Goal: Task Accomplishment & Management: Use online tool/utility

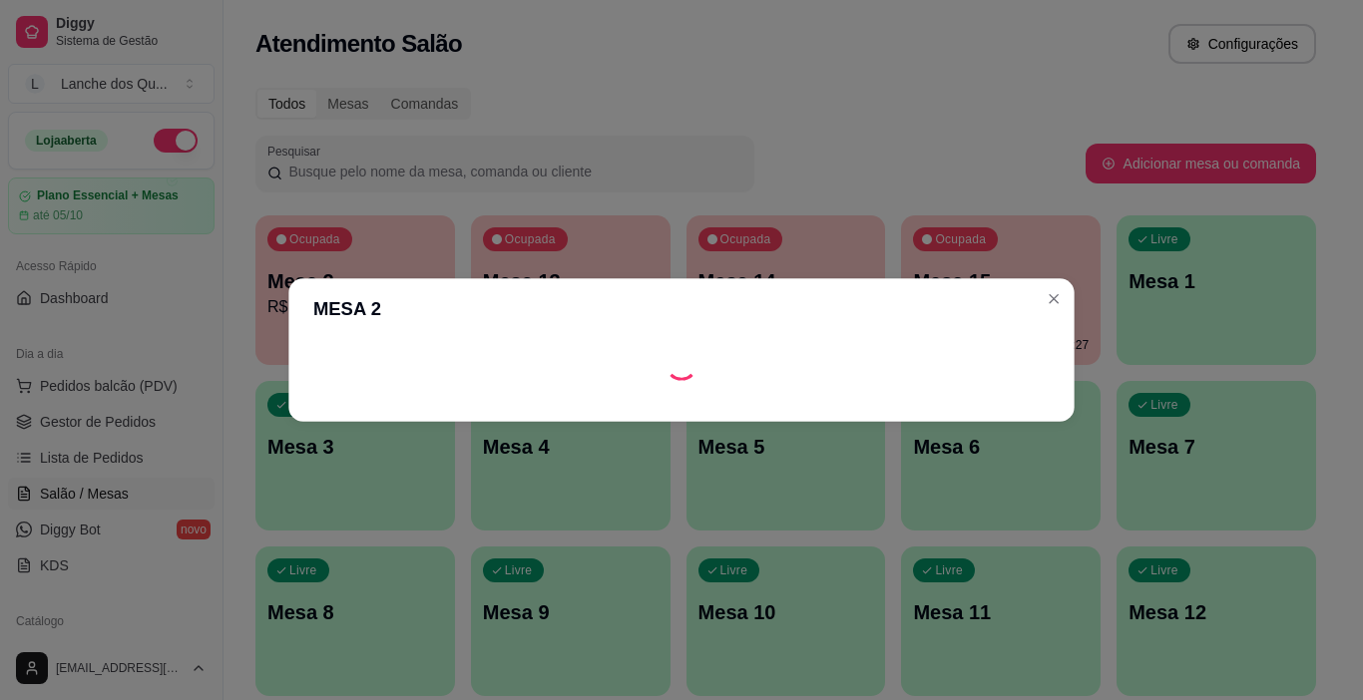
scroll to position [137, 0]
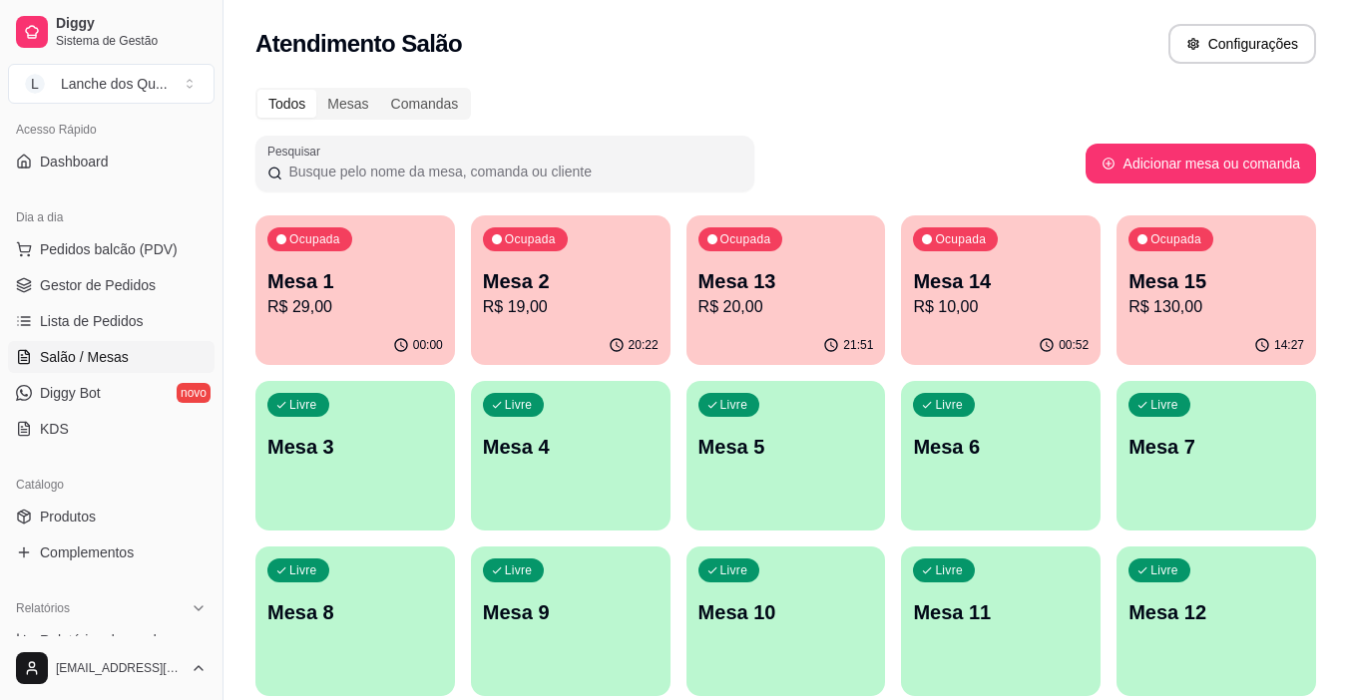
click at [739, 304] on p "R$ 20,00" at bounding box center [786, 307] width 176 height 24
click at [76, 298] on link "Gestor de Pedidos" at bounding box center [111, 285] width 207 height 32
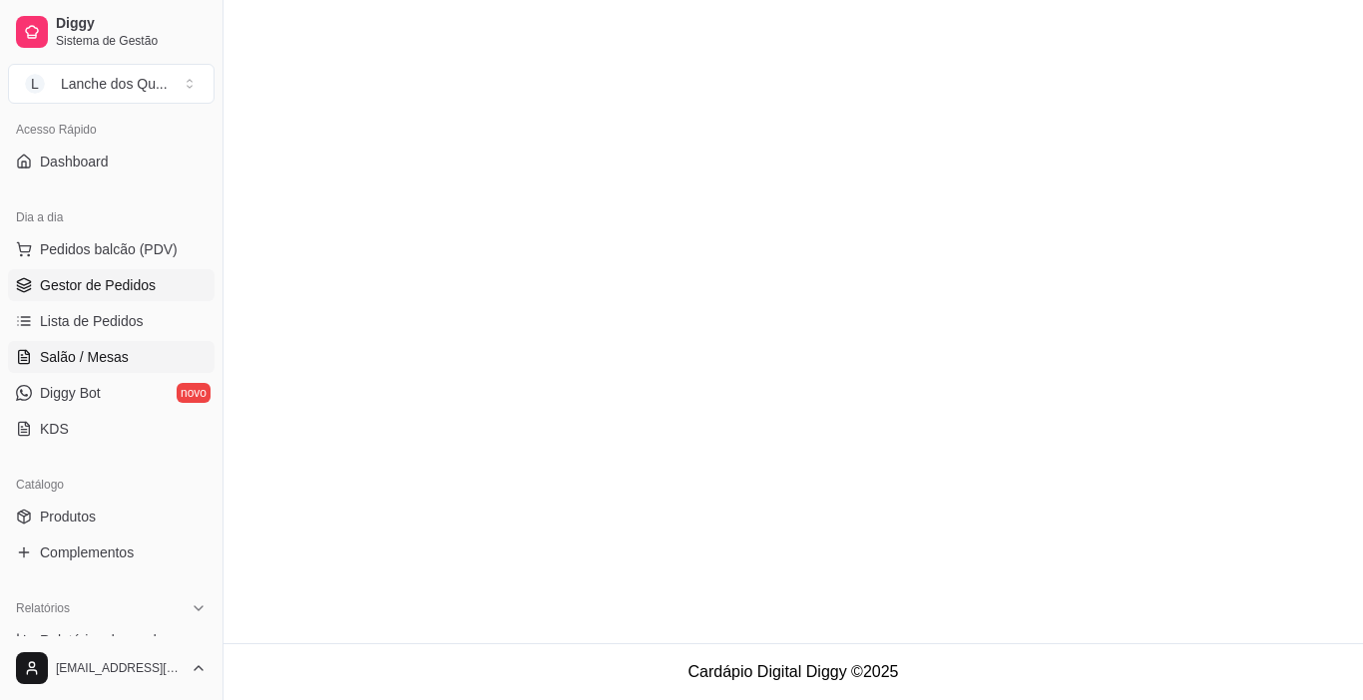
click at [64, 355] on span "Salão / Mesas" at bounding box center [84, 357] width 89 height 20
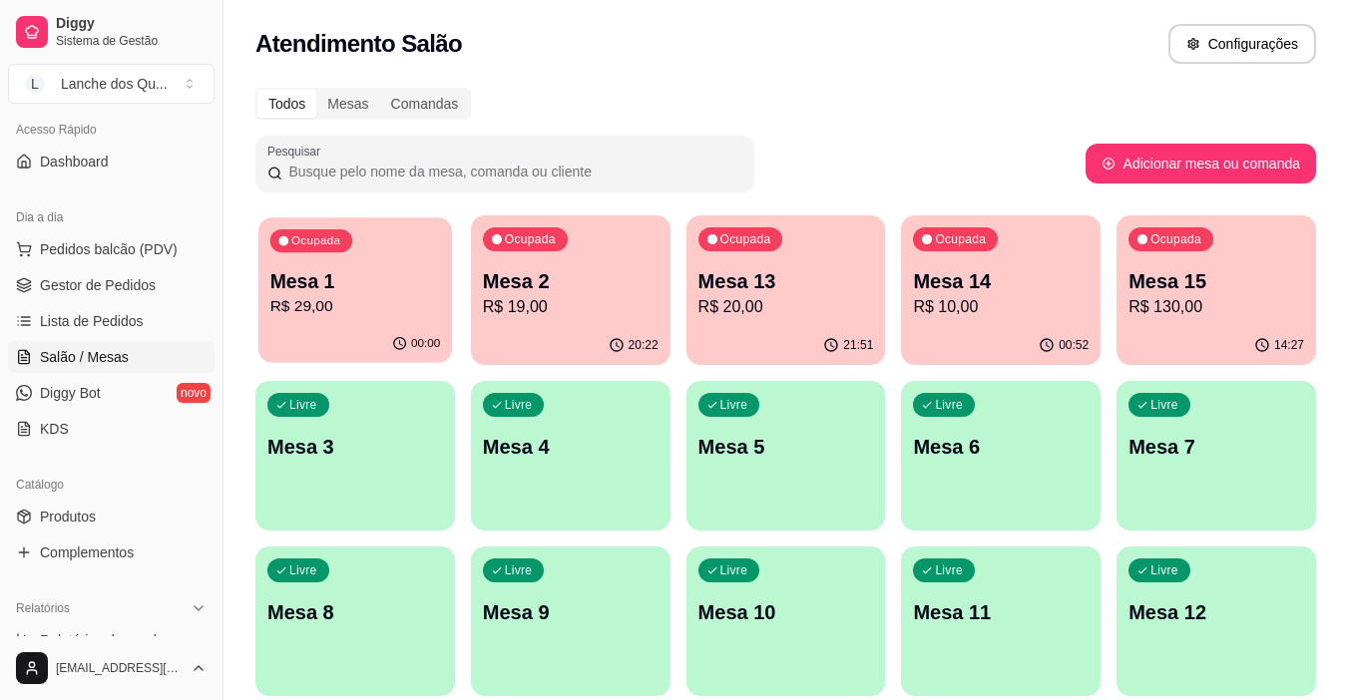
click at [328, 328] on div "00:00" at bounding box center [355, 344] width 194 height 38
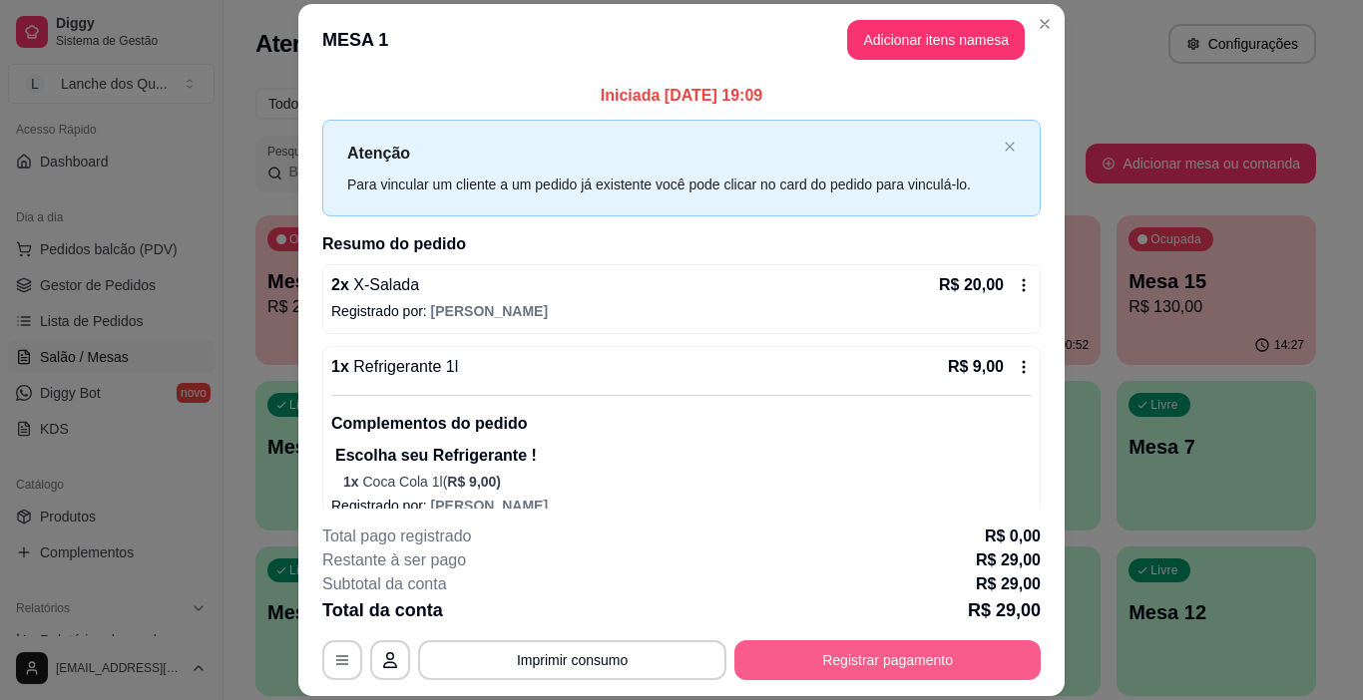
click at [931, 672] on button "Registrar pagamento" at bounding box center [887, 661] width 306 height 40
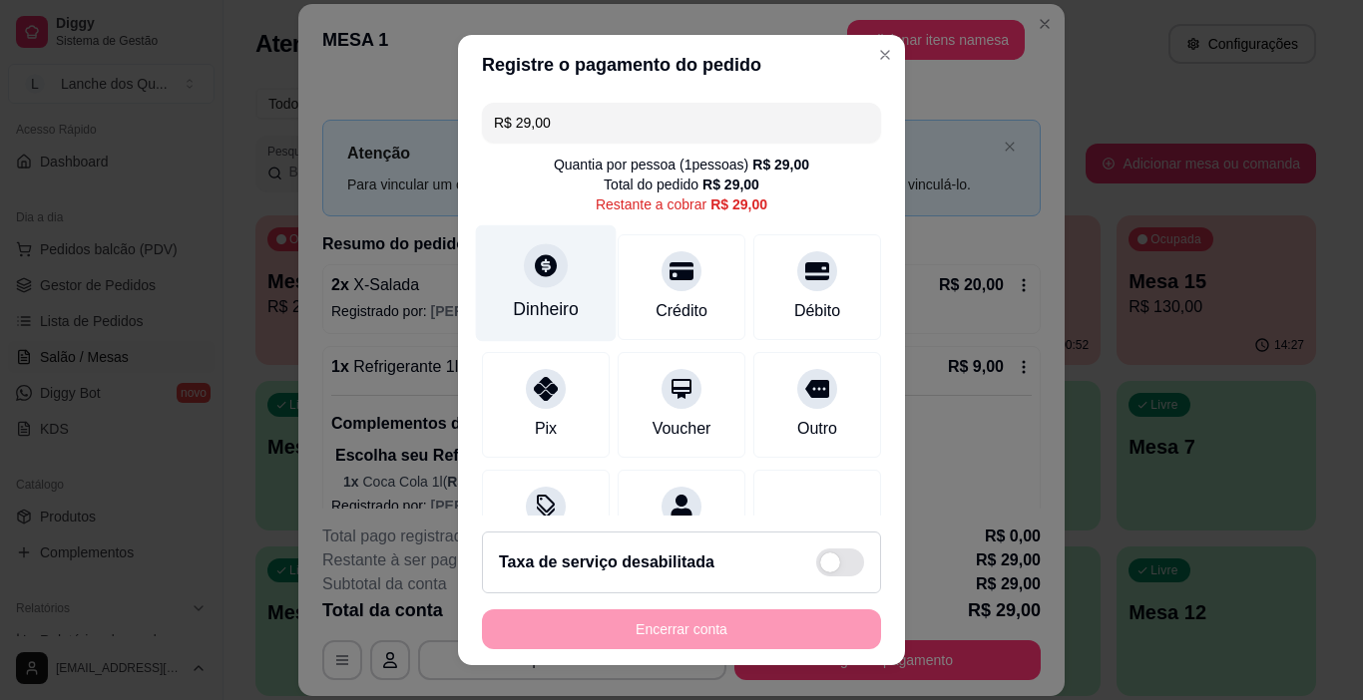
click at [539, 271] on icon at bounding box center [546, 266] width 22 height 22
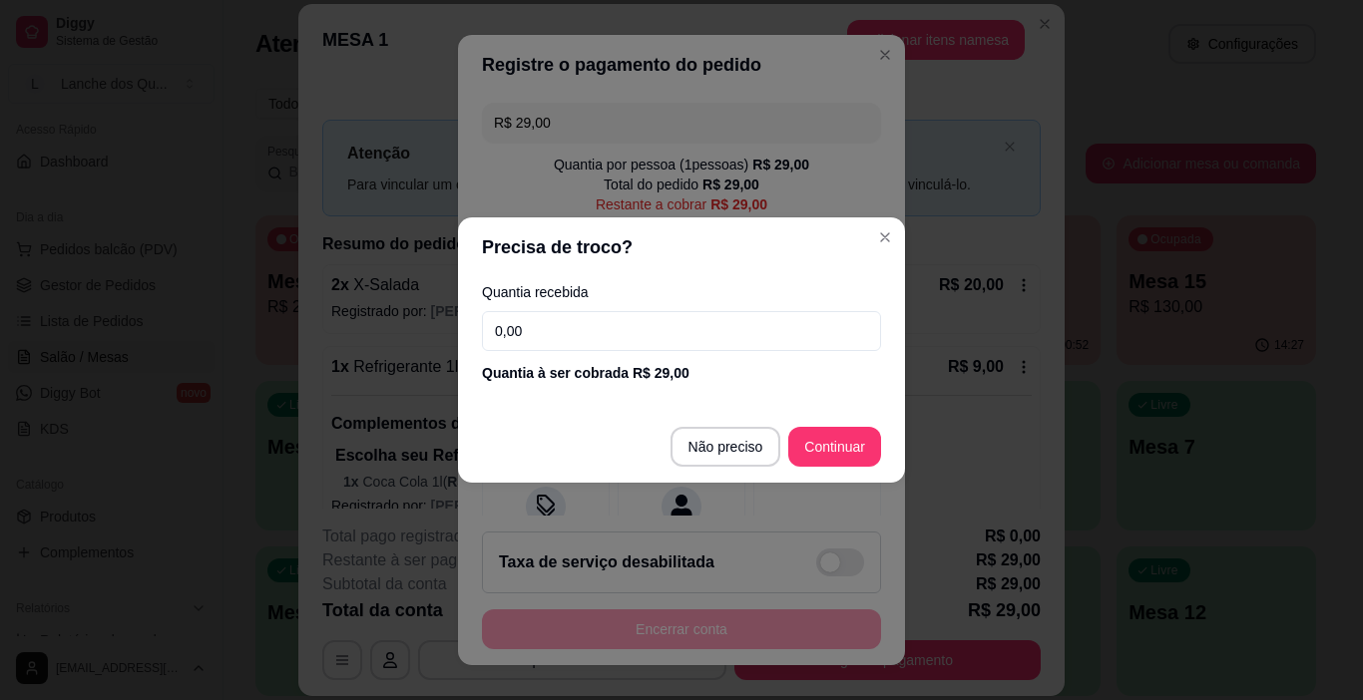
drag, startPoint x: 550, startPoint y: 339, endPoint x: 419, endPoint y: 338, distance: 130.7
click at [421, 338] on div "Precisa de troco? Quantia recebida 0,00 Quantia à ser cobrada R$ 29,00 Não prec…" at bounding box center [681, 350] width 1363 height 700
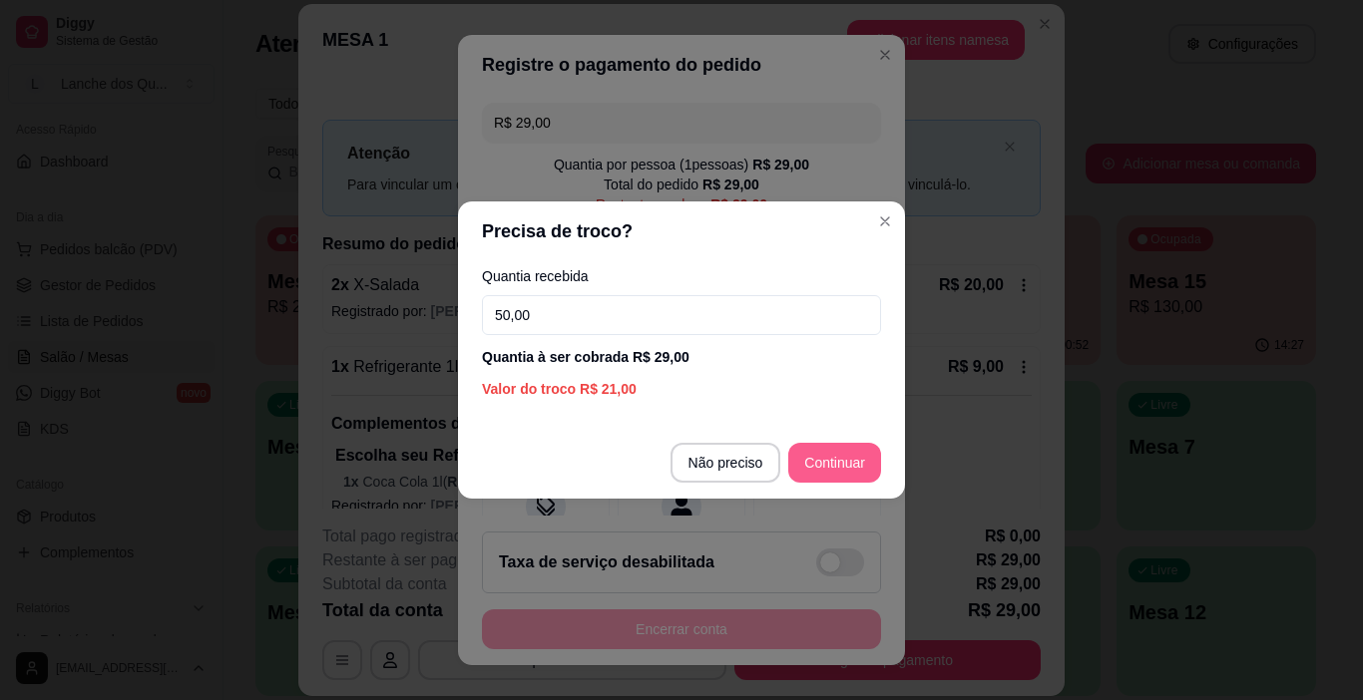
type input "50,00"
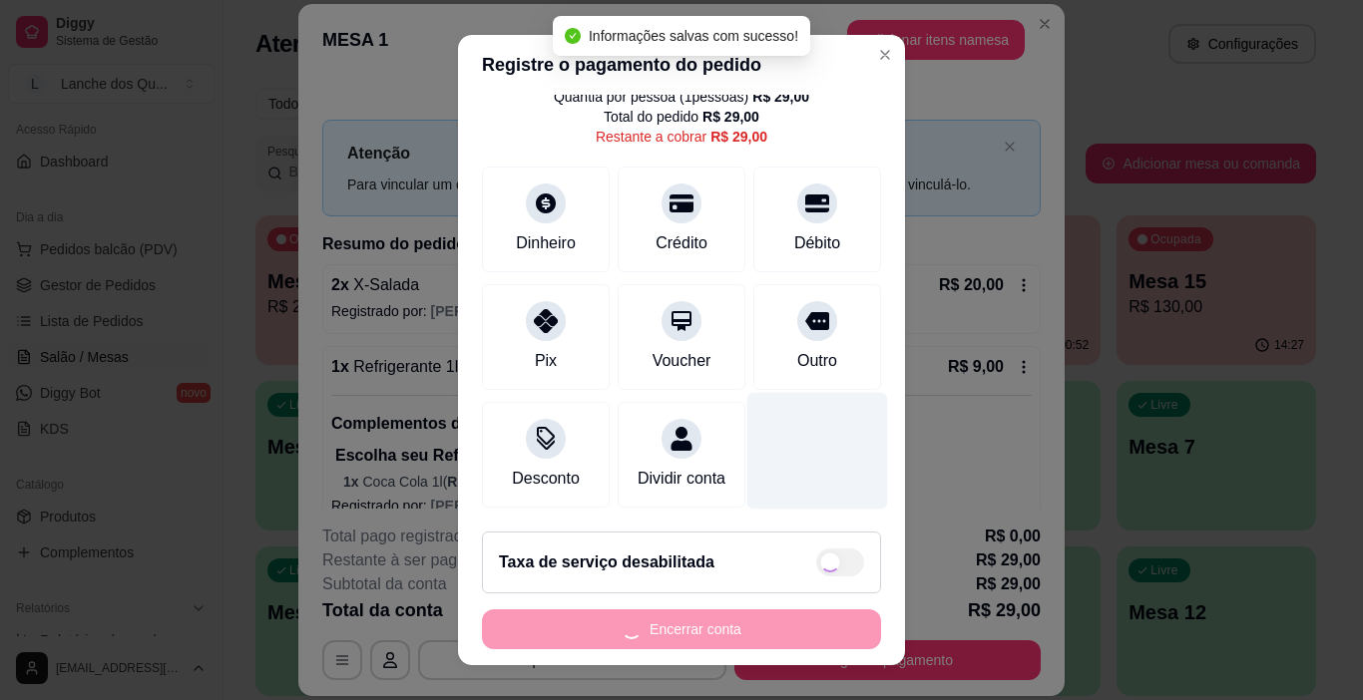
scroll to position [29, 0]
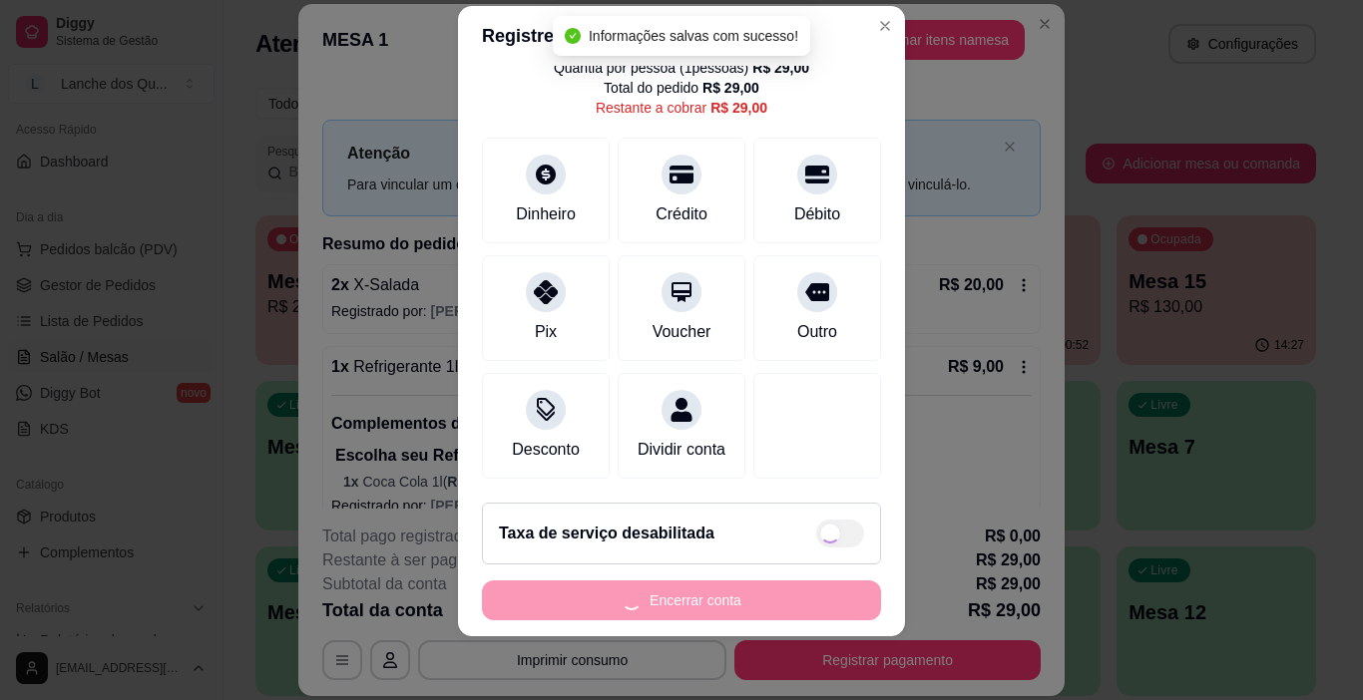
type input "R$ 0,00"
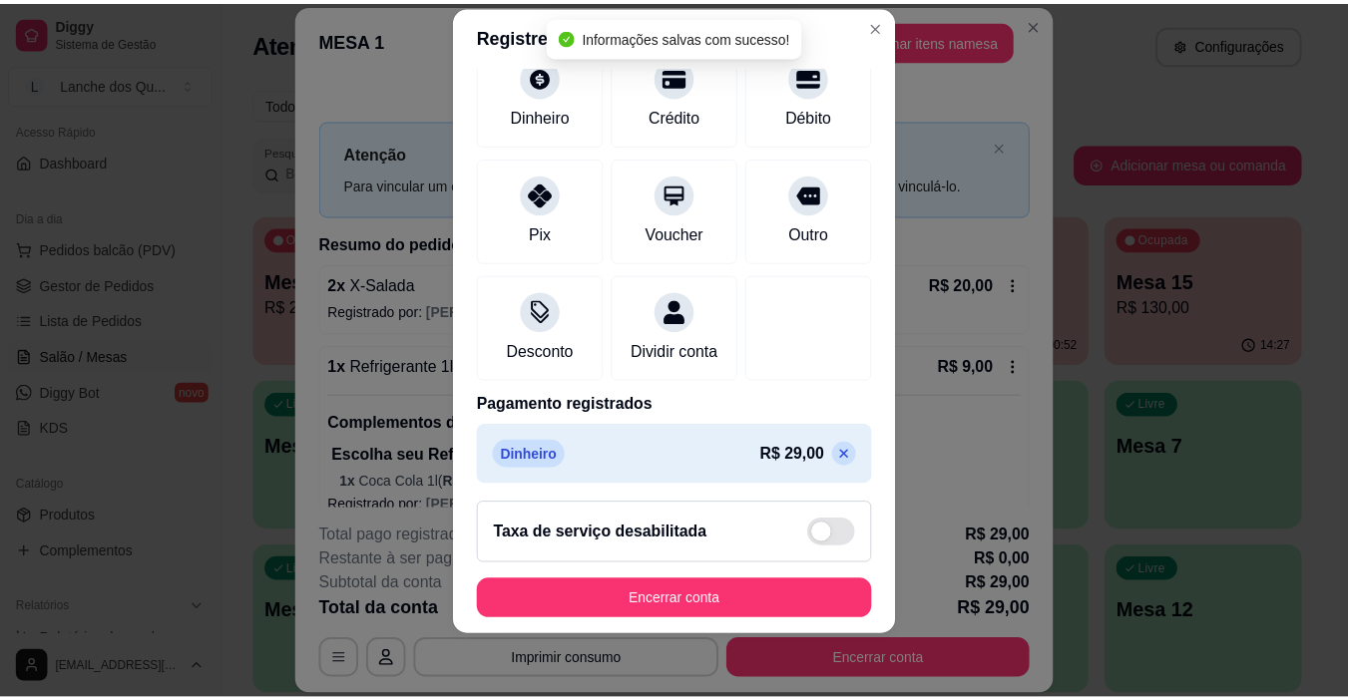
scroll to position [176, 0]
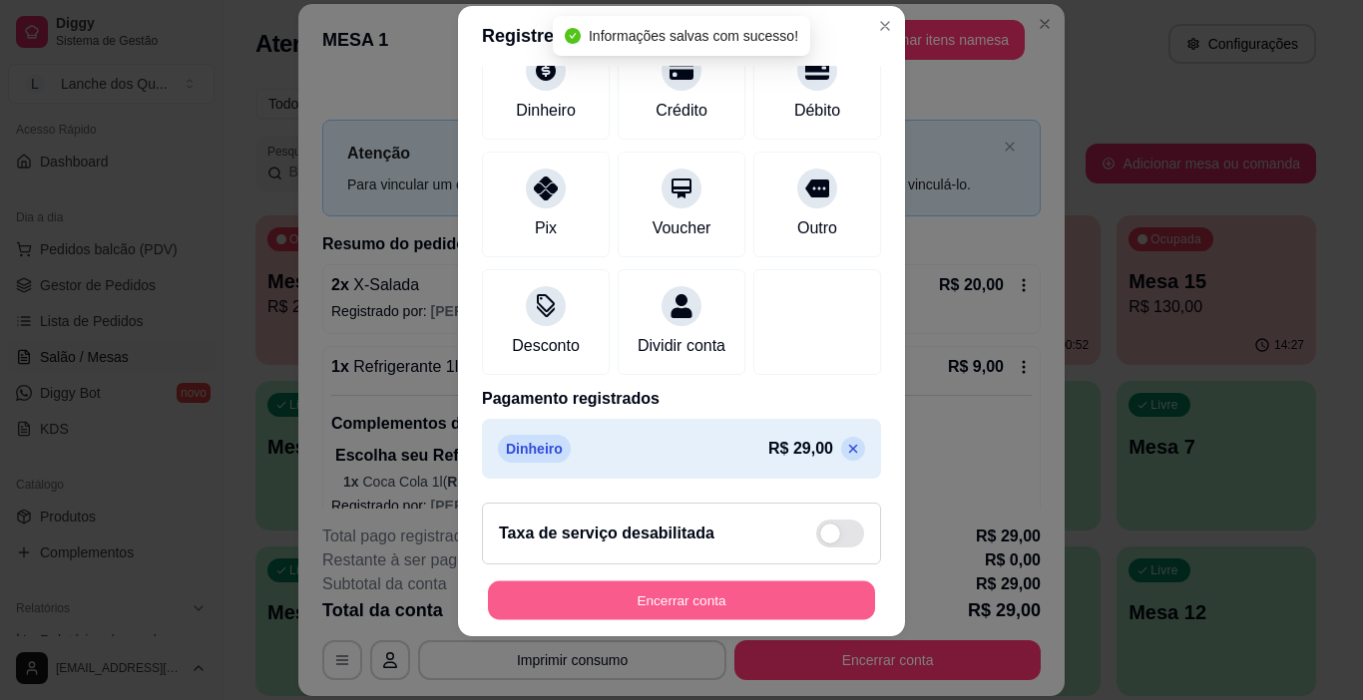
click at [769, 589] on button "Encerrar conta" at bounding box center [681, 601] width 387 height 39
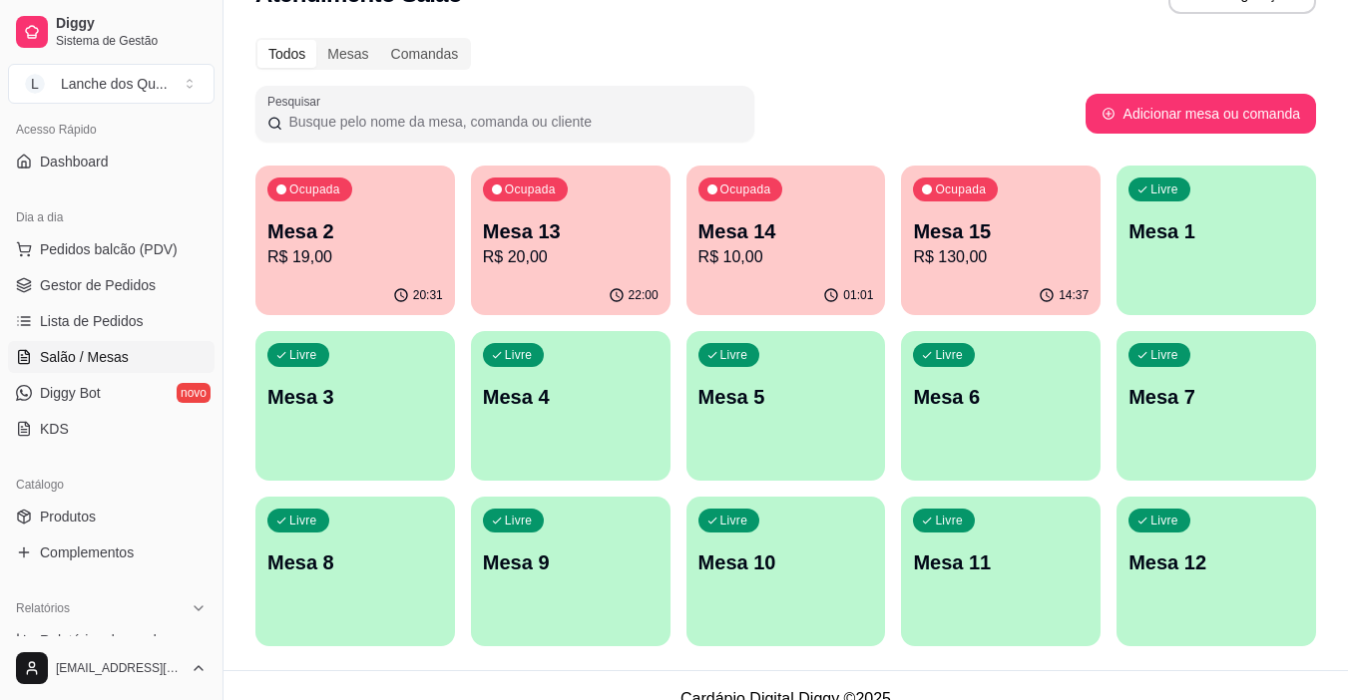
scroll to position [77, 0]
